Goal: Browse casually

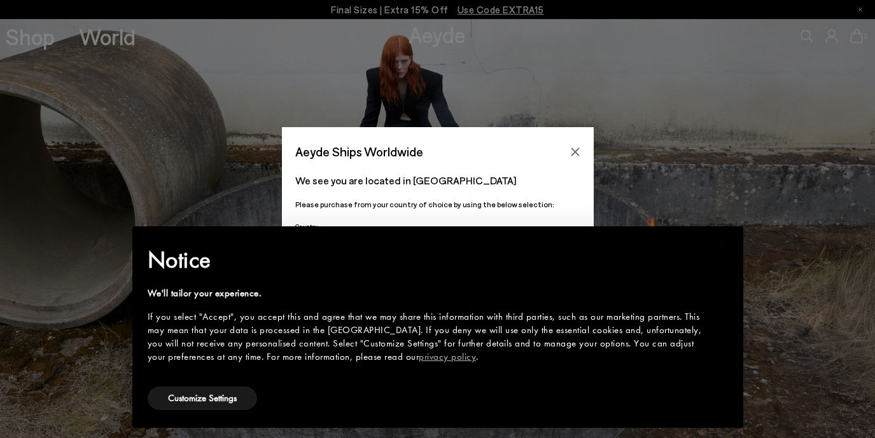
click at [564, 287] on div "We'll tailor your experience. If you select "Accept", you accept this and agree…" at bounding box center [428, 325] width 560 height 77
click at [688, 119] on div "Aeyde Ships Worldwide We see you are located in Suisse Please purchase from you…" at bounding box center [437, 219] width 875 height 438
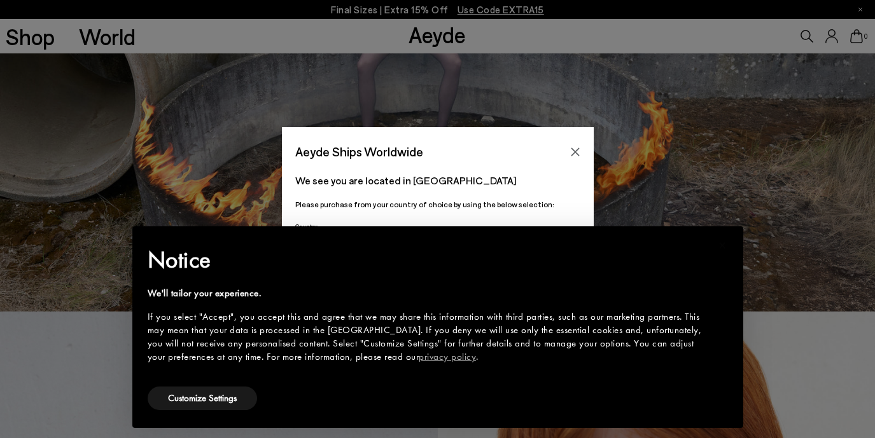
scroll to position [179, 0]
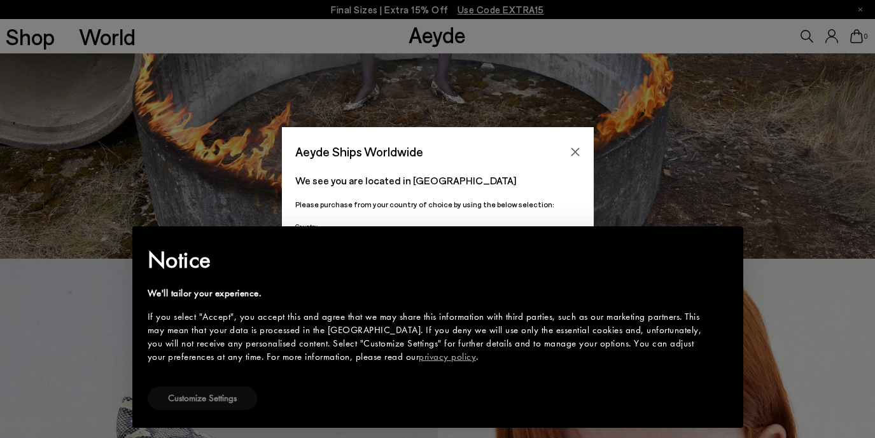
click at [231, 393] on button "Customize Settings" at bounding box center [202, 399] width 109 height 24
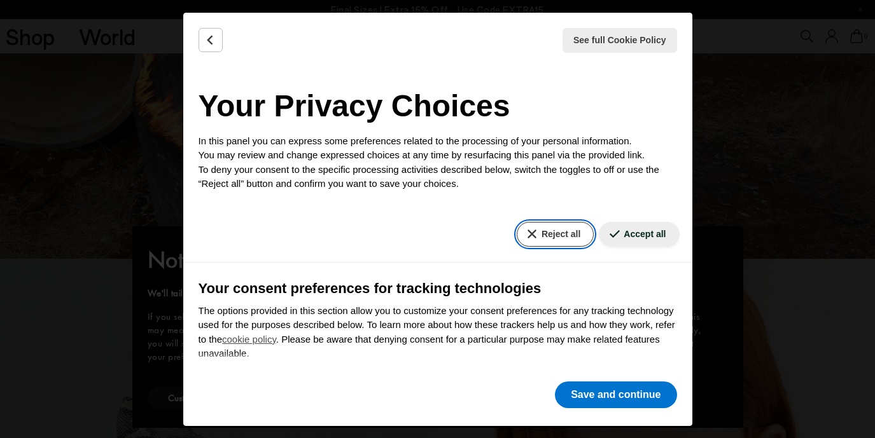
click at [566, 235] on button "Reject all" at bounding box center [555, 234] width 77 height 25
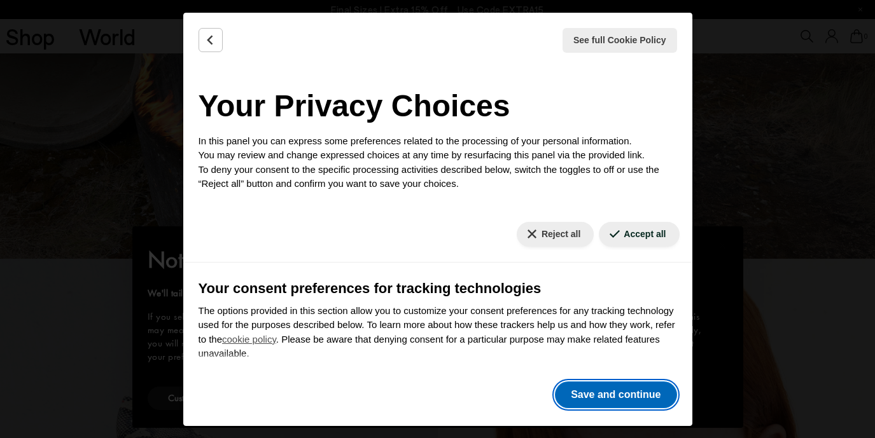
click at [590, 396] on button "Save and continue" at bounding box center [615, 395] width 121 height 27
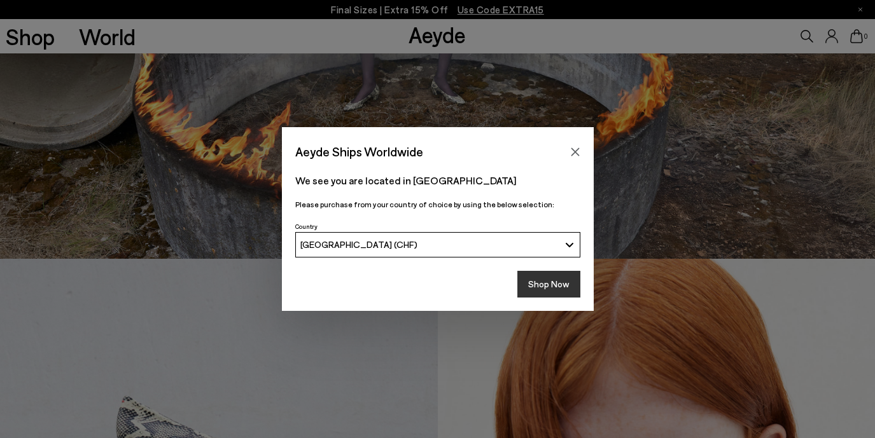
click at [548, 281] on button "Shop Now" at bounding box center [548, 284] width 63 height 27
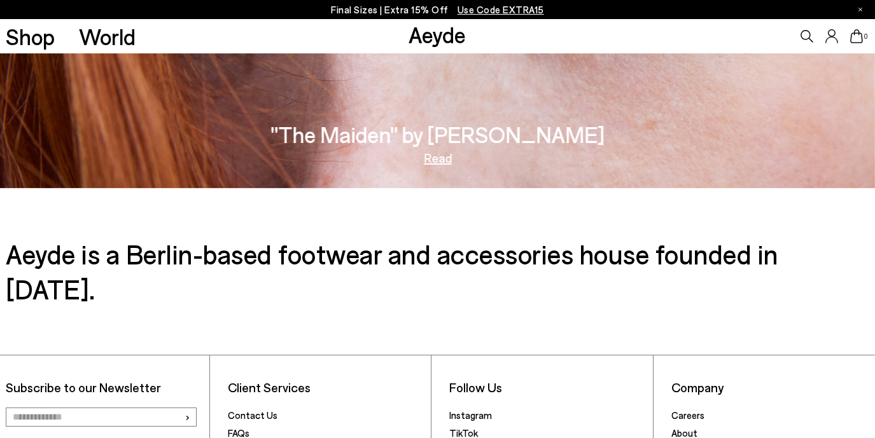
scroll to position [1983, 0]
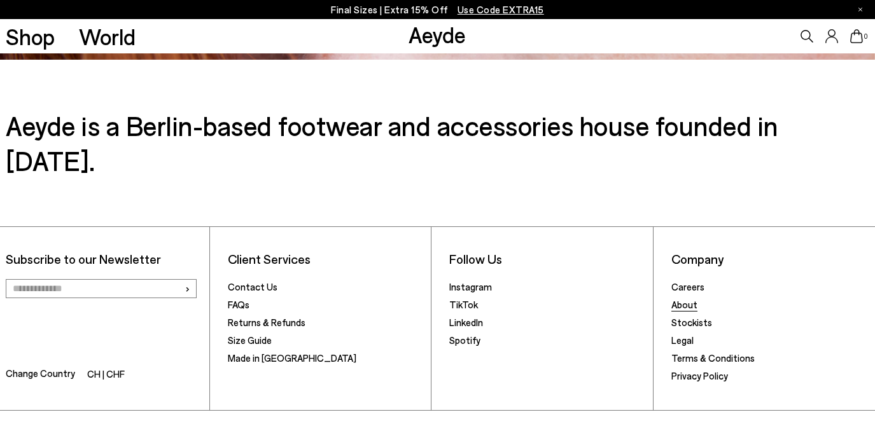
click at [684, 299] on link "About" at bounding box center [684, 304] width 26 height 11
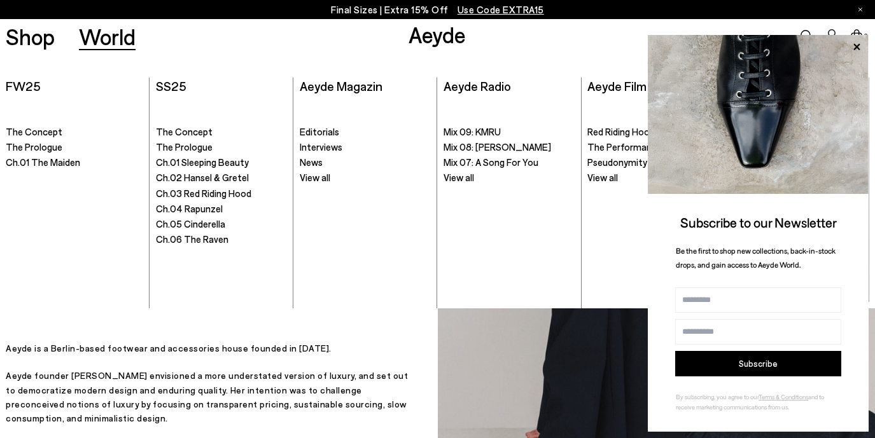
click at [103, 39] on link "World" at bounding box center [107, 36] width 57 height 22
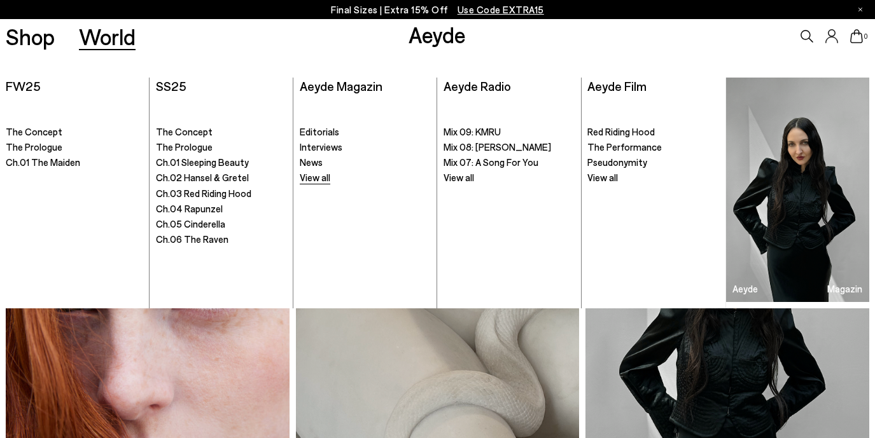
click at [312, 181] on span "View all" at bounding box center [315, 177] width 31 height 11
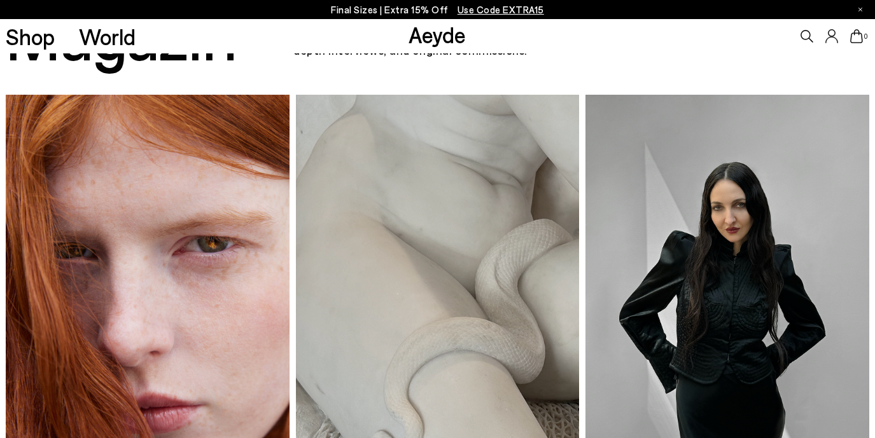
scroll to position [41, 0]
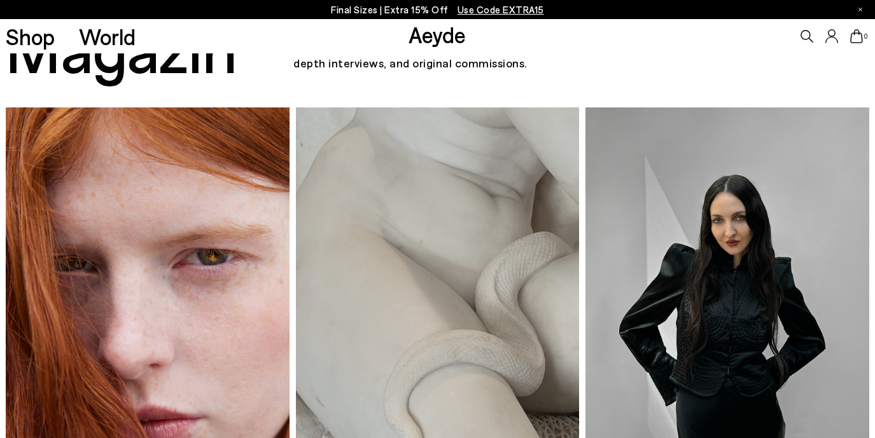
click at [695, 284] on img at bounding box center [727, 296] width 284 height 379
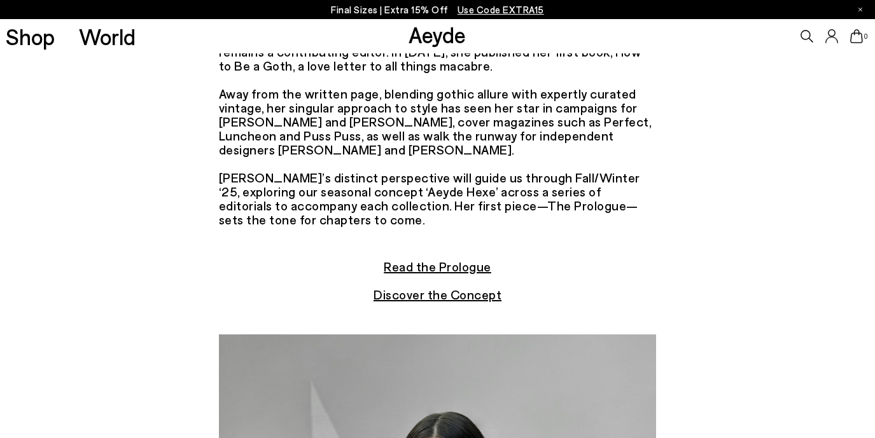
scroll to position [207, 0]
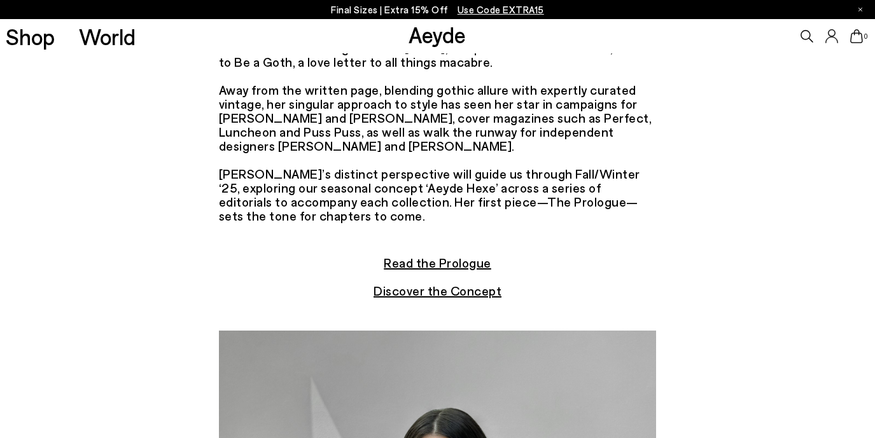
click at [455, 283] on u "Discover the Concept" at bounding box center [437, 290] width 128 height 15
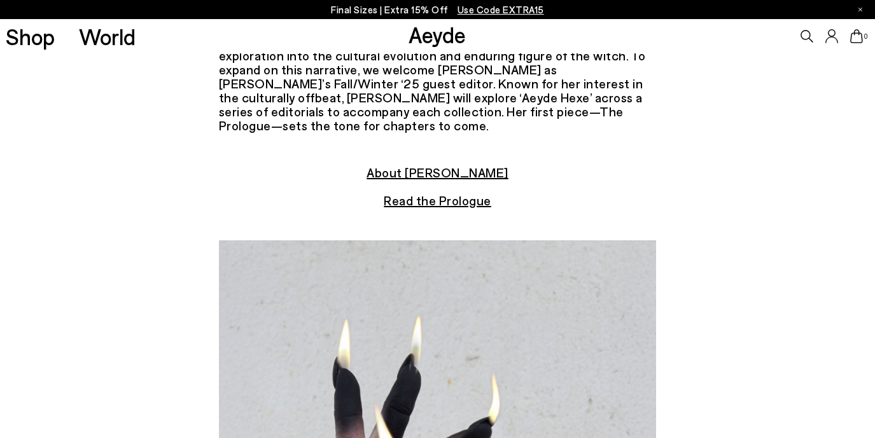
scroll to position [276, 0]
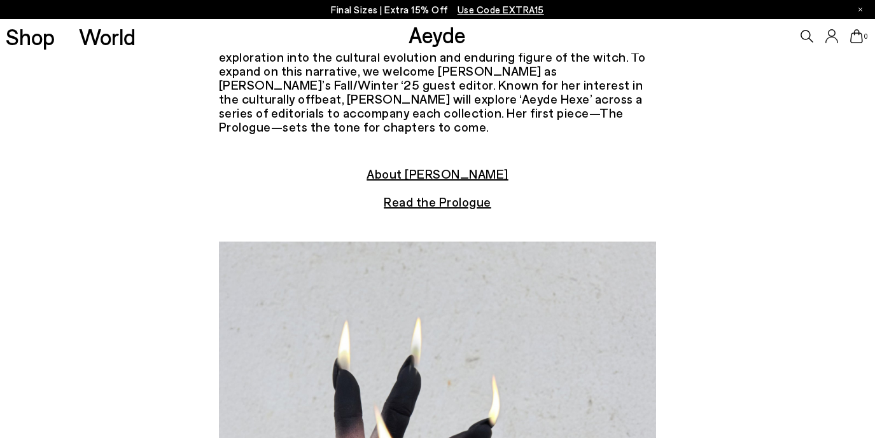
click at [433, 48] on div "Aeyde" at bounding box center [436, 35] width 57 height 34
click at [433, 37] on link "Aeyde" at bounding box center [436, 34] width 57 height 27
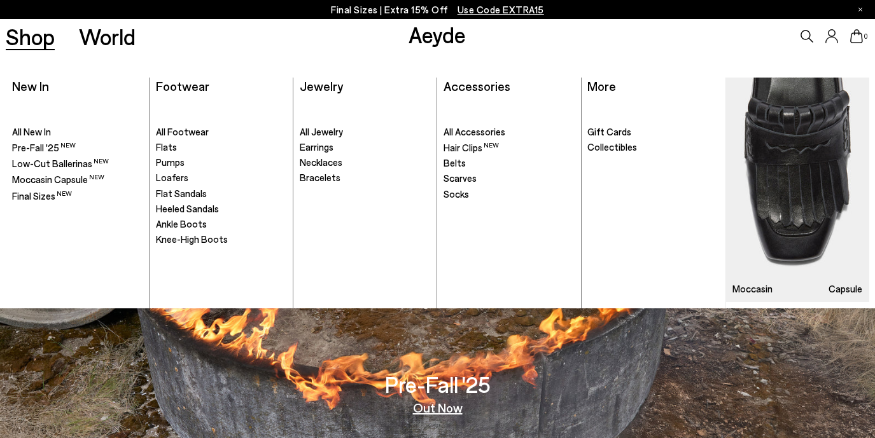
click at [20, 31] on link "Shop" at bounding box center [30, 36] width 49 height 22
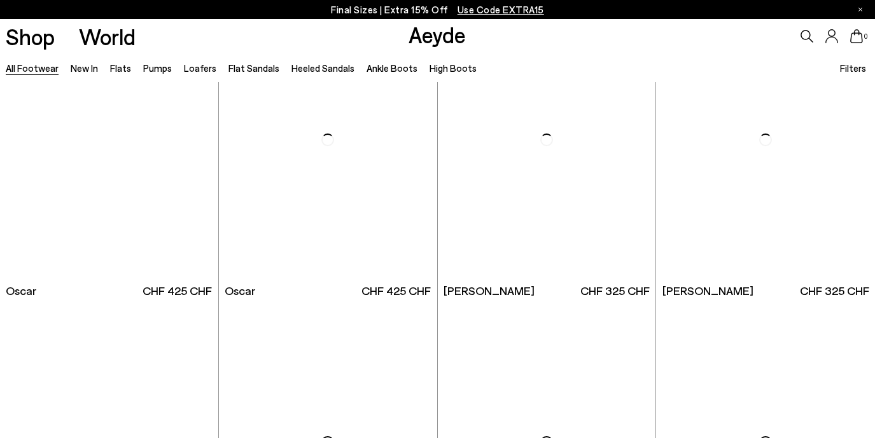
scroll to position [2388, 0]
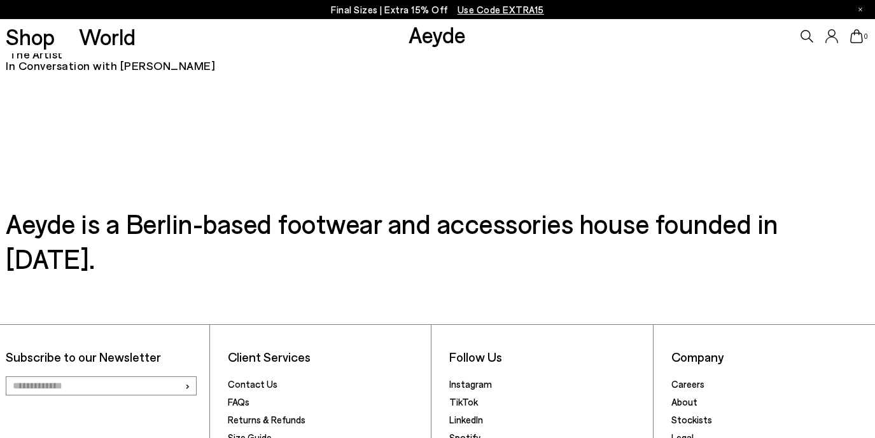
scroll to position [1922, 0]
